Goal: Transaction & Acquisition: Purchase product/service

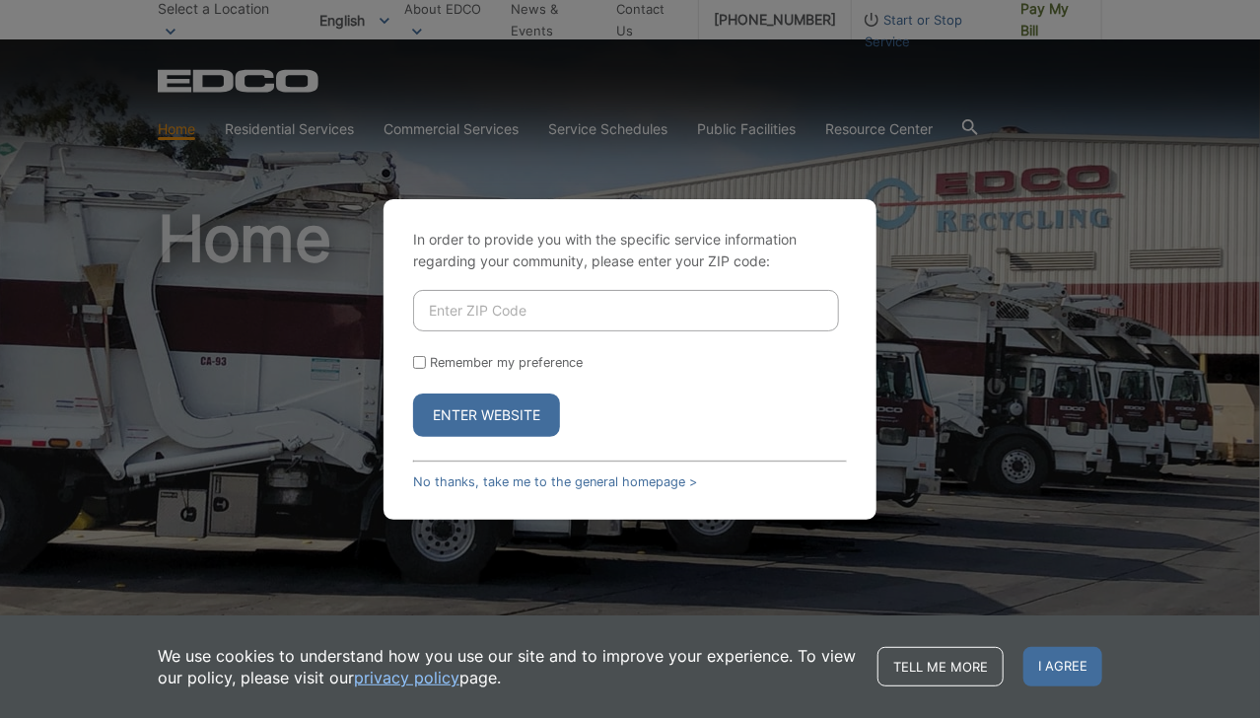
click at [634, 309] on input "Enter ZIP Code" at bounding box center [626, 310] width 426 height 41
type input "92081"
click at [521, 413] on button "Enter Website" at bounding box center [486, 414] width 147 height 43
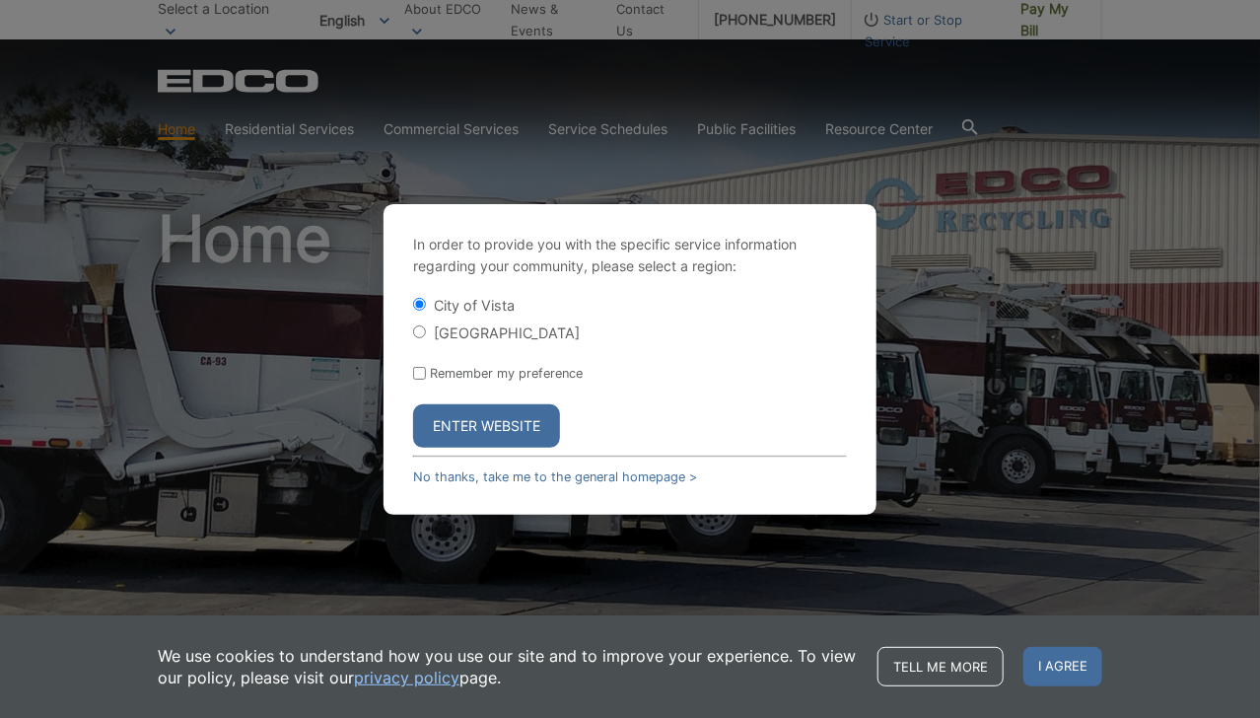
click at [515, 412] on button "Enter Website" at bounding box center [486, 425] width 147 height 43
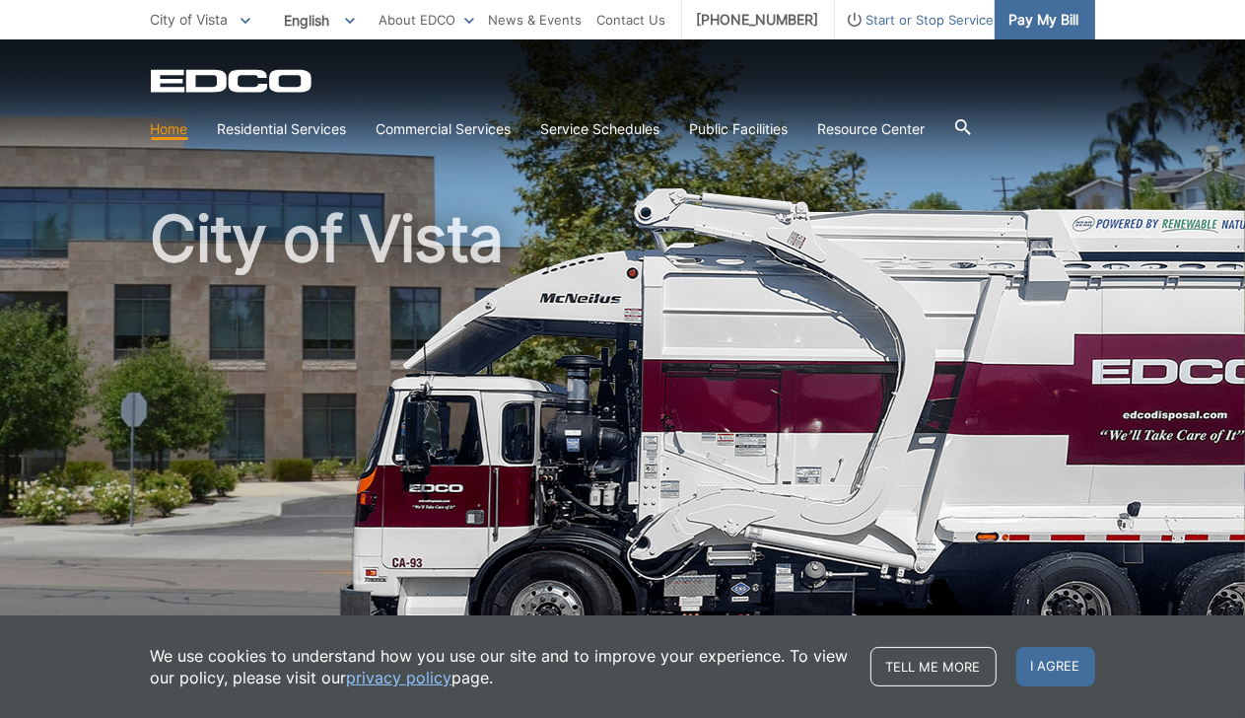
click at [1065, 25] on span "Pay My Bill" at bounding box center [1045, 20] width 70 height 22
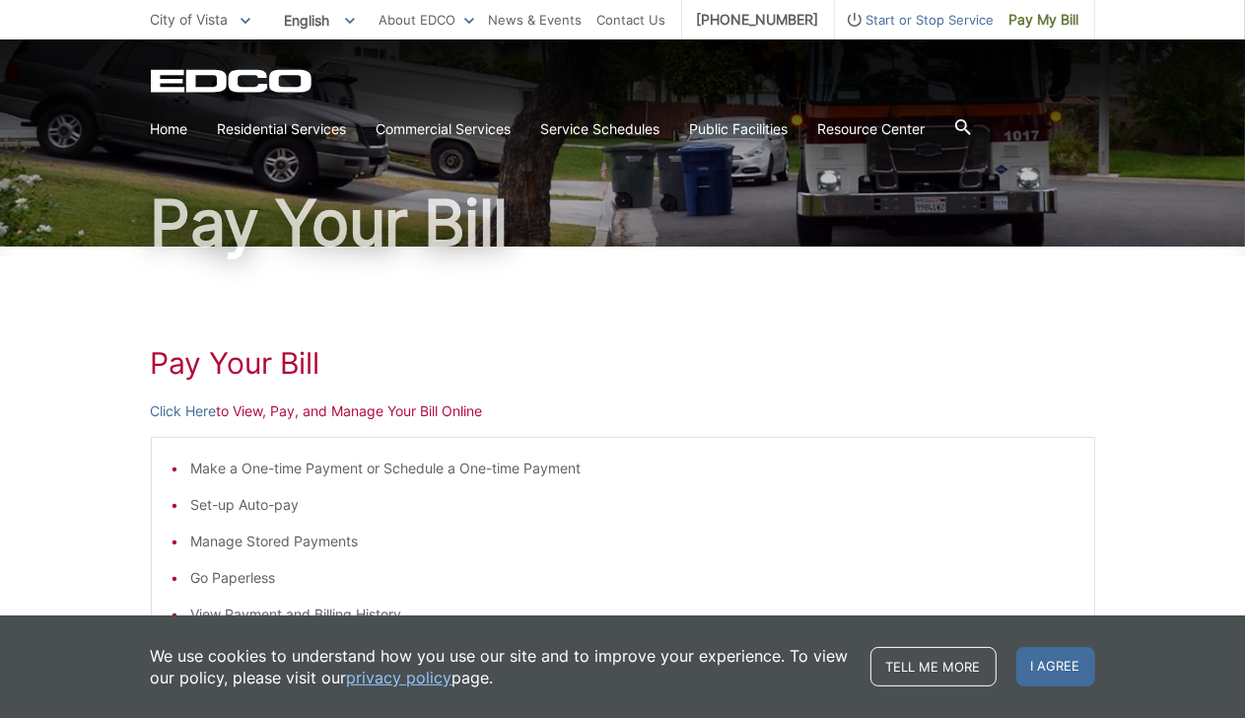
scroll to position [197, 0]
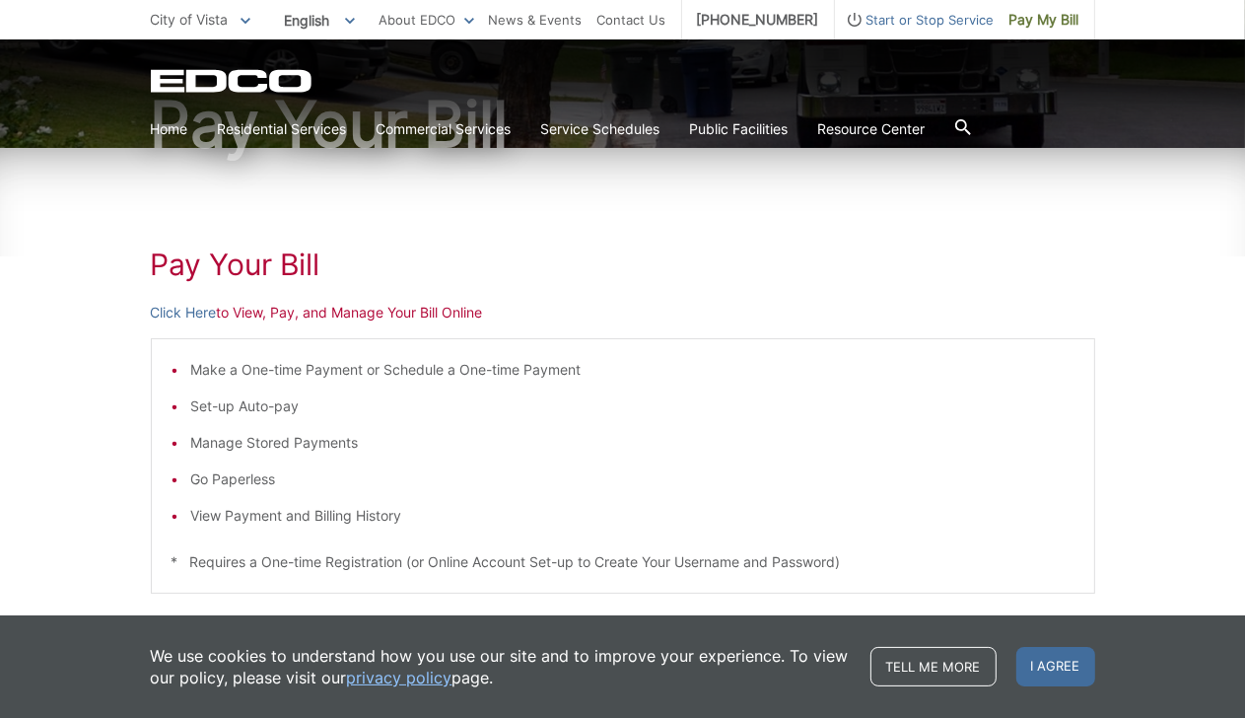
click at [529, 259] on h1 "Pay Your Bill" at bounding box center [623, 264] width 945 height 35
click at [903, 286] on div "Pay Your [PERSON_NAME] Here to View, Pay, and Manage Your Bill Online Make a On…" at bounding box center [623, 545] width 945 height 795
click at [201, 313] on link "Click Here" at bounding box center [184, 313] width 66 height 22
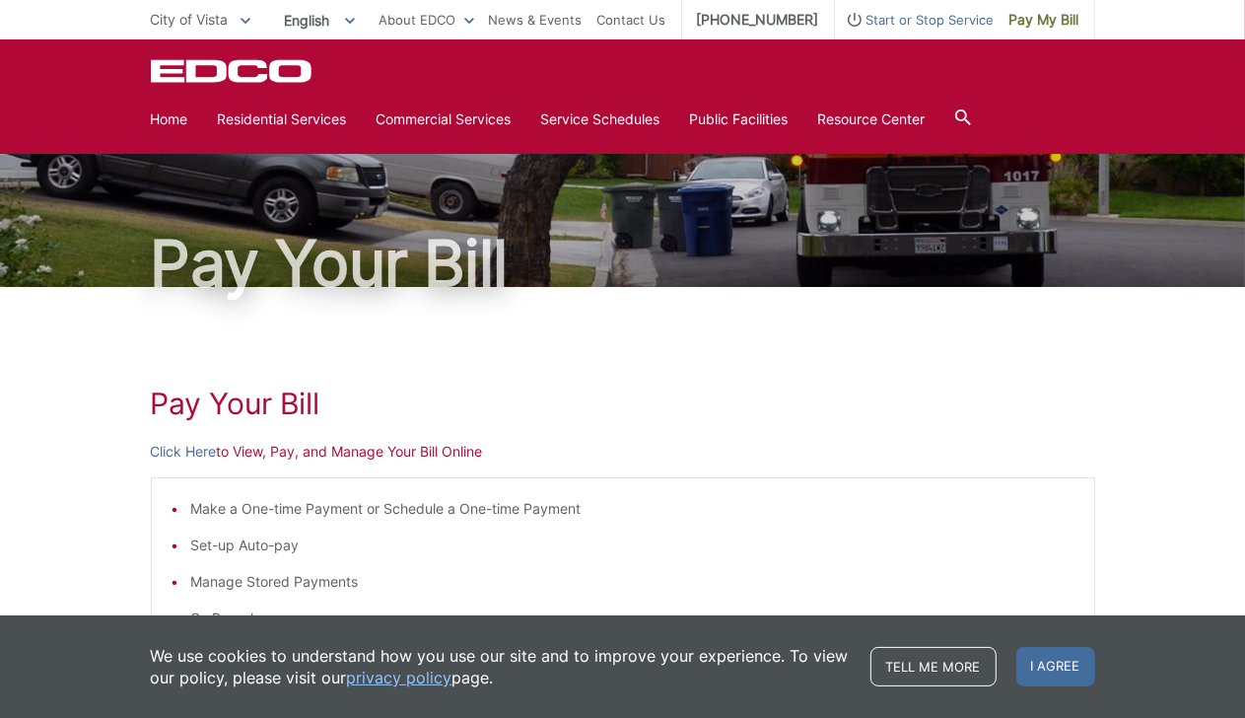
scroll to position [0, 0]
